Goal: Transaction & Acquisition: Purchase product/service

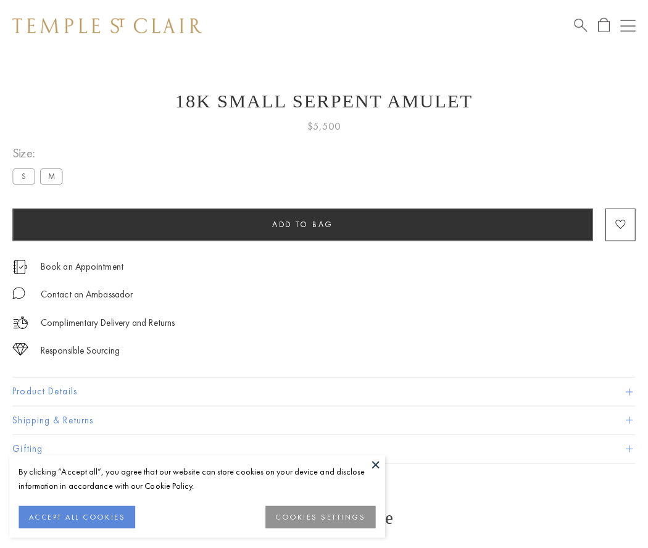
scroll to position [11, 0]
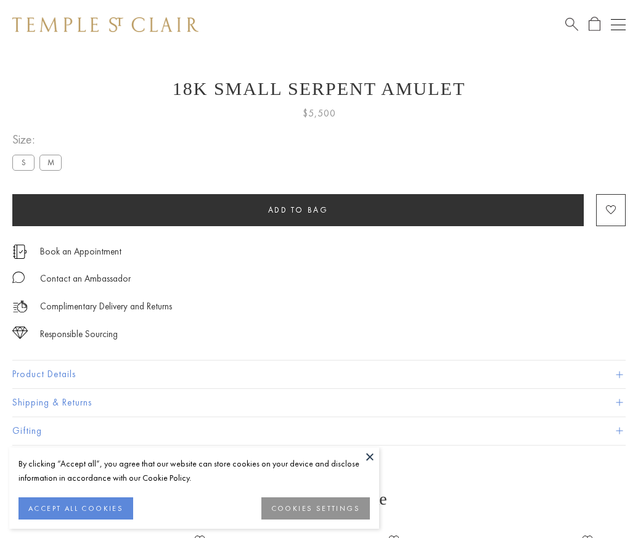
click at [298, 210] on span "Add to bag" at bounding box center [298, 210] width 60 height 10
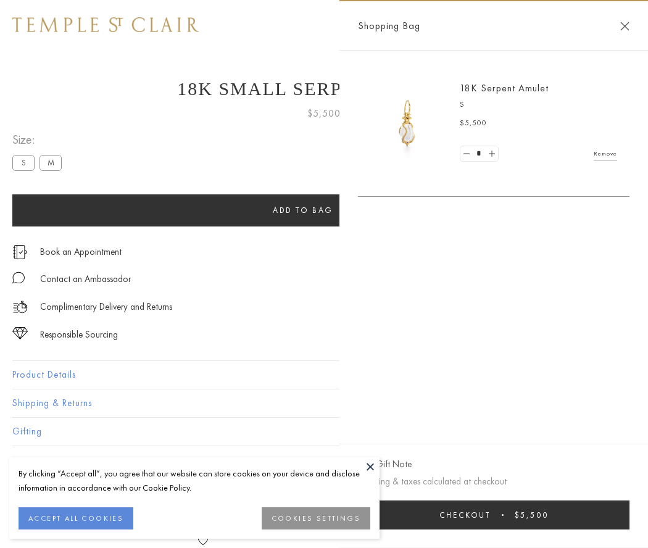
click at [493, 514] on button "Checkout $5,500" at bounding box center [493, 514] width 271 height 29
